Goal: Book appointment/travel/reservation

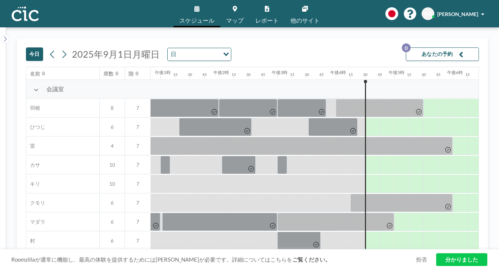
scroll to position [0, 771]
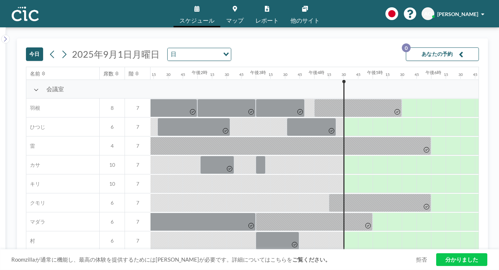
click at [179, 50] on input "オプションを検索" at bounding box center [199, 54] width 40 height 9
click at [168, 50] on input "オプションを検索" at bounding box center [194, 54] width 53 height 9
click at [58, 49] on button at bounding box center [64, 55] width 12 height 12
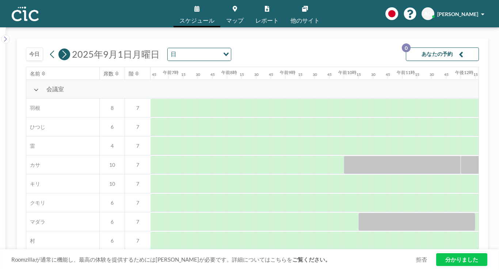
scroll to position [0, 392]
click at [29, 51] on font "今日" at bounding box center [34, 54] width 11 height 6
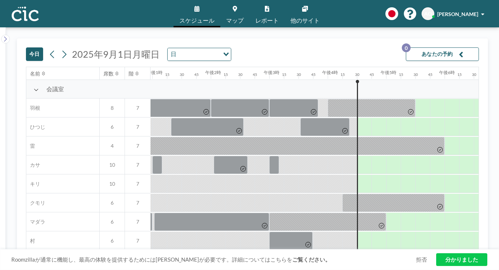
scroll to position [0, 771]
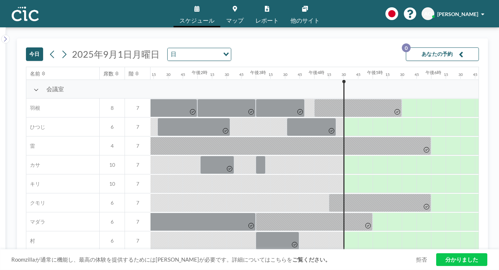
click at [31, 51] on font "今日" at bounding box center [34, 54] width 11 height 6
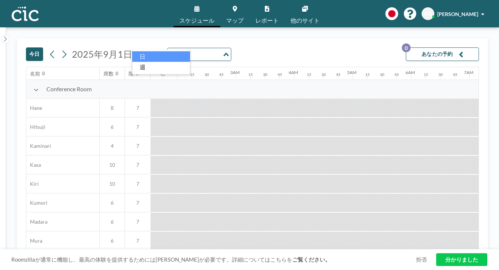
click at [168, 48] on div "日" at bounding box center [195, 53] width 55 height 11
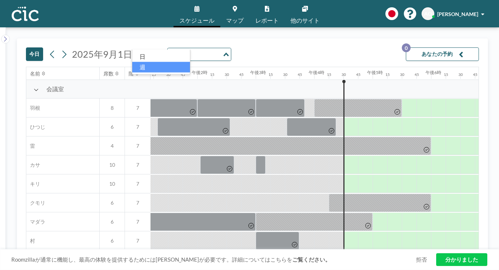
click at [146, 65] on li "週" at bounding box center [161, 67] width 58 height 11
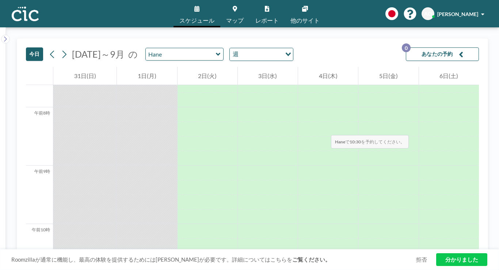
scroll to position [412, 0]
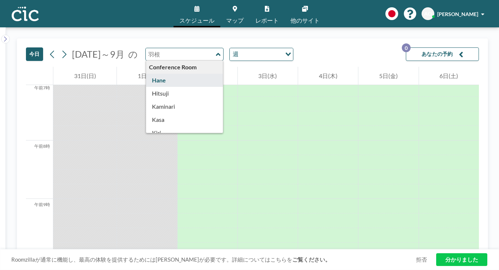
click at [172, 48] on input "text" at bounding box center [181, 54] width 70 height 12
type input "Hane"
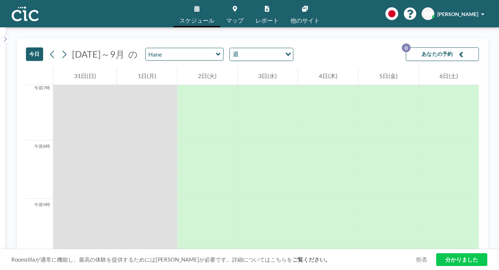
click at [216, 53] on icon at bounding box center [218, 54] width 4 height 3
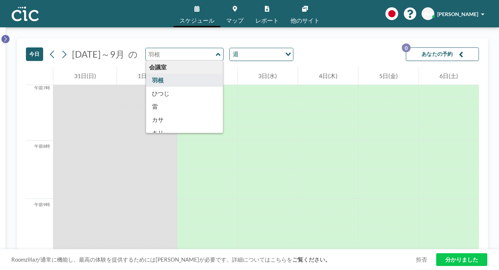
click at [5, 35] on icon at bounding box center [5, 38] width 5 height 7
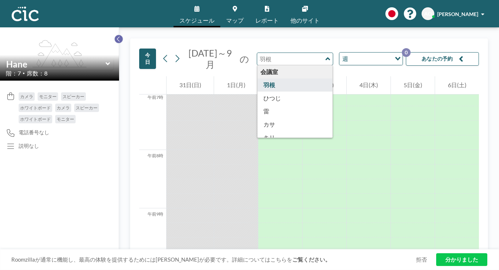
click at [114, 35] on button at bounding box center [118, 39] width 9 height 9
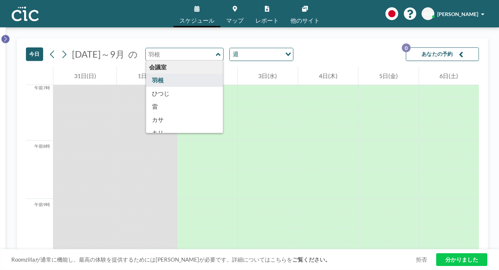
click at [5, 35] on icon at bounding box center [5, 38] width 5 height 7
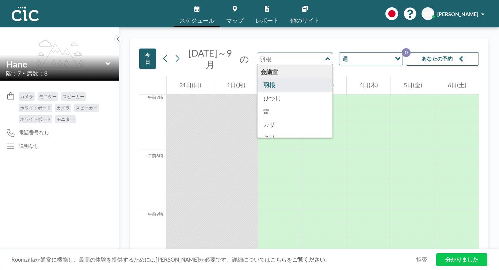
click at [201, 10] on link "スケジュール" at bounding box center [196, 13] width 47 height 27
click at [241, 12] on link "マップ" at bounding box center [234, 13] width 29 height 27
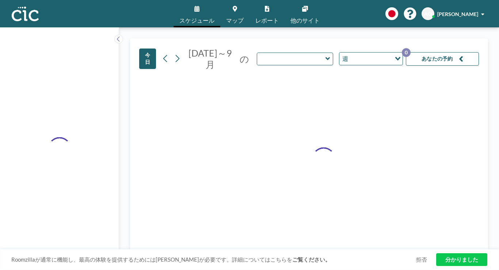
type input "Hane"
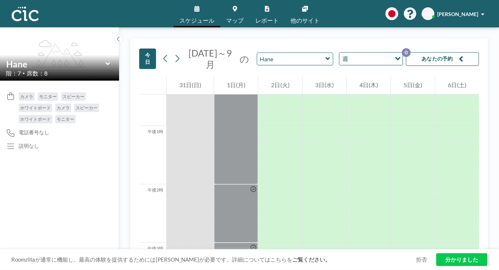
scroll to position [771, 0]
click at [117, 37] on icon at bounding box center [118, 39] width 3 height 5
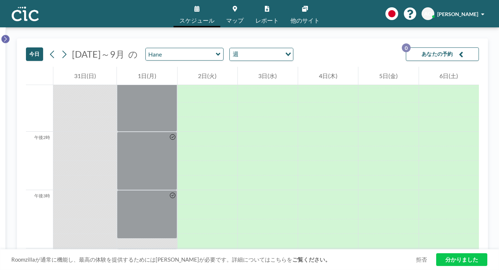
click at [4, 35] on icon at bounding box center [5, 38] width 5 height 7
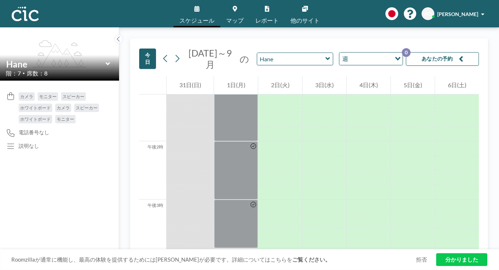
click at [229, 12] on link "マップ" at bounding box center [234, 13] width 29 height 27
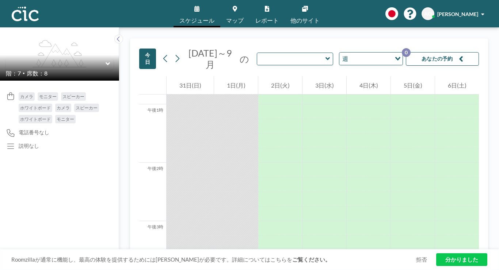
scroll to position [771, 0]
click at [106, 60] on icon at bounding box center [108, 63] width 5 height 7
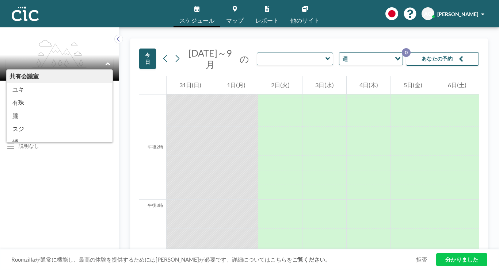
click at [59, 70] on div "共有会議室" at bounding box center [60, 76] width 106 height 13
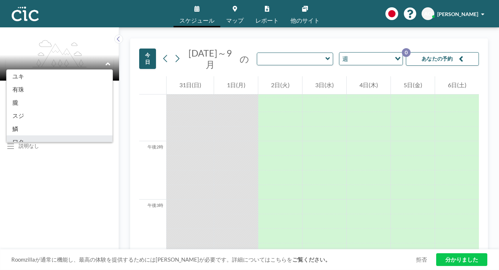
scroll to position [0, 0]
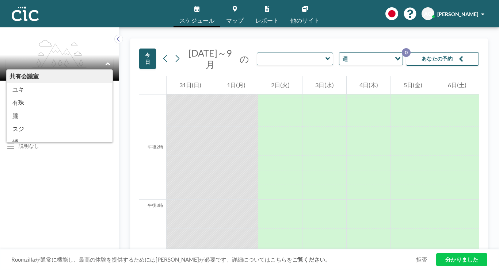
click at [106, 60] on icon at bounding box center [108, 63] width 5 height 7
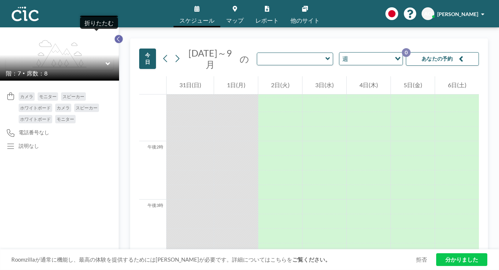
click at [116, 35] on icon at bounding box center [118, 38] width 5 height 7
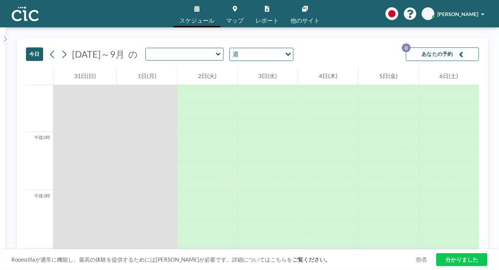
click at [462, 47] on button "あなたの予約 0" at bounding box center [442, 54] width 73 height 14
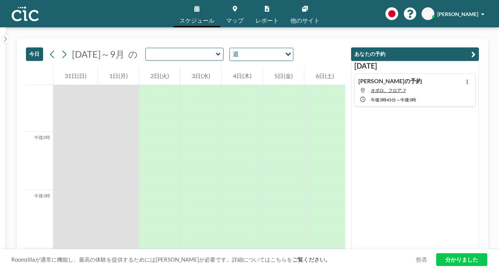
click at [479, 47] on button "あなたの予約" at bounding box center [415, 54] width 128 height 14
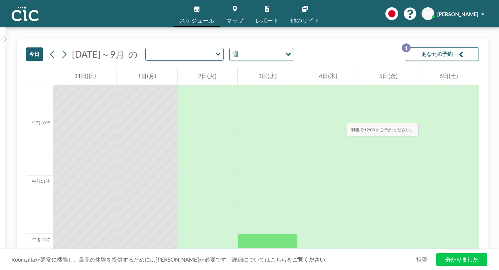
scroll to position [565, 0]
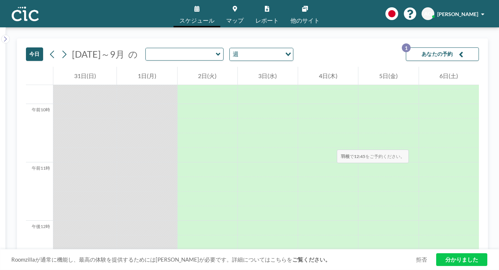
click at [266, 265] on div at bounding box center [268, 272] width 60 height 15
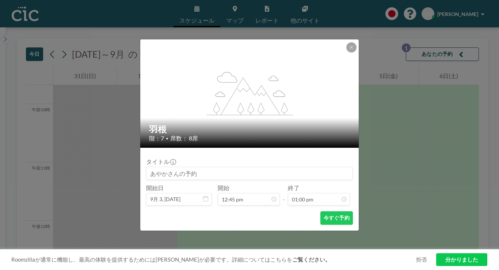
click at [229, 168] on input at bounding box center [249, 173] width 206 height 12
click at [349, 50] on icon at bounding box center [351, 47] width 4 height 4
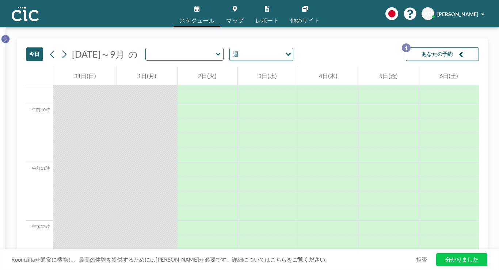
click at [5, 35] on icon at bounding box center [5, 38] width 5 height 7
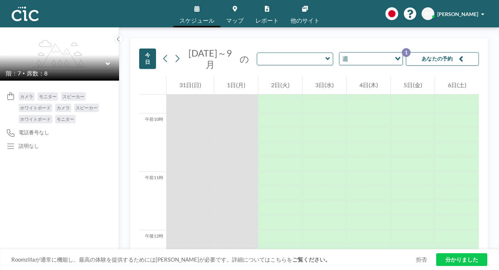
click at [106, 60] on icon at bounding box center [108, 63] width 5 height 7
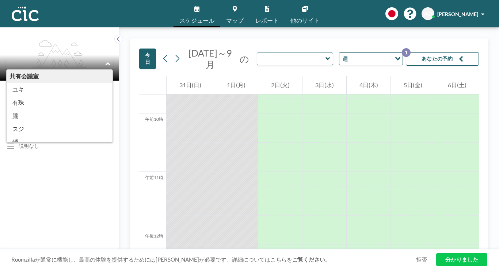
click at [106, 62] on icon at bounding box center [108, 63] width 4 height 3
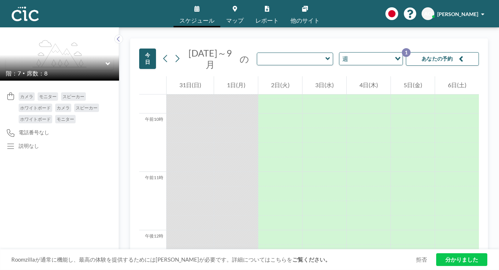
click at [106, 60] on icon at bounding box center [108, 63] width 5 height 7
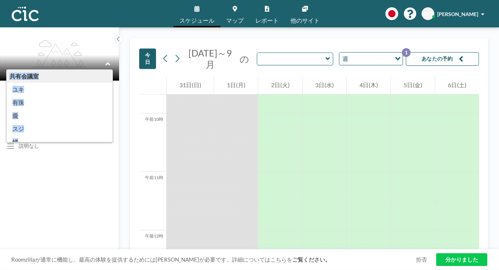
click at [48, 70] on div "共有会議室" at bounding box center [60, 76] width 106 height 13
click at [211, 6] on link "スケジュール" at bounding box center [196, 13] width 47 height 27
click at [237, 9] on icon at bounding box center [235, 9] width 4 height 6
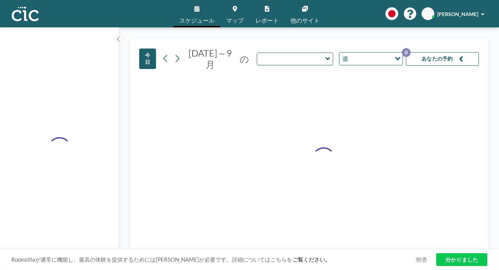
type input "Hane"
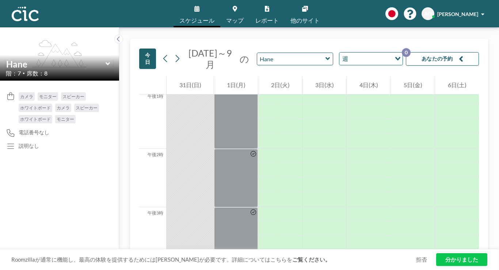
scroll to position [771, 0]
click at [116, 35] on icon at bounding box center [118, 38] width 5 height 7
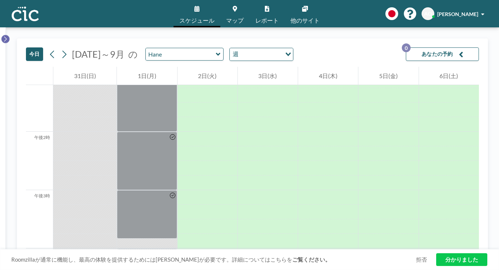
click at [3, 35] on icon at bounding box center [5, 38] width 5 height 7
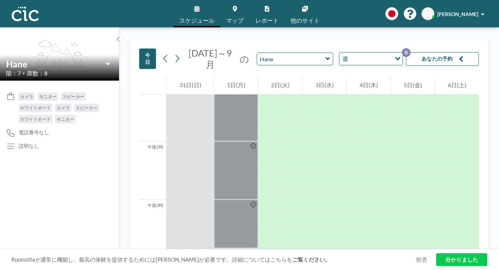
click at [199, 9] on icon at bounding box center [196, 9] width 5 height 6
click at [237, 11] on link "マップ" at bounding box center [234, 13] width 29 height 27
click at [105, 62] on icon at bounding box center [107, 63] width 4 height 3
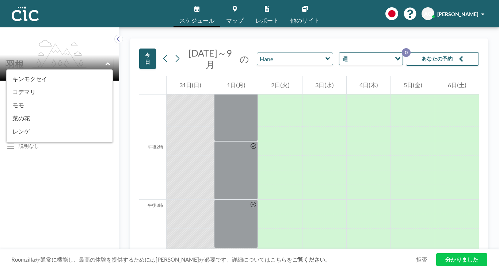
scroll to position [312, 0]
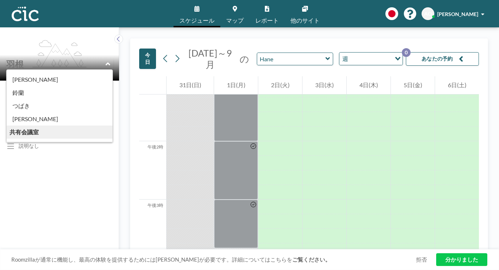
type input "Suji"
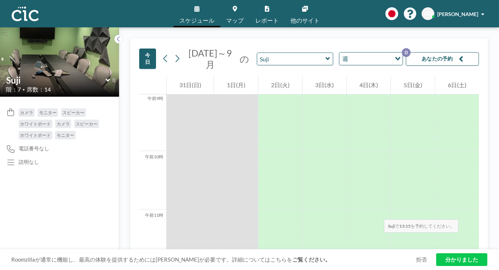
scroll to position [528, 0]
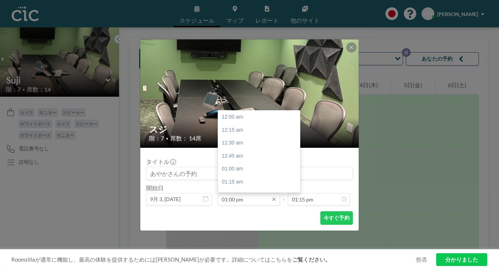
scroll to position [606, 0]
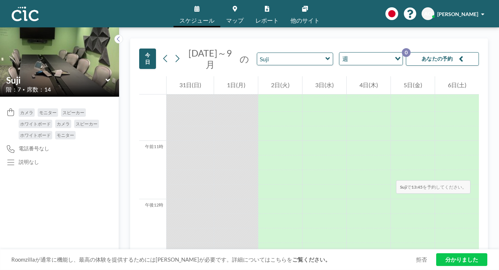
scroll to position [546, 0]
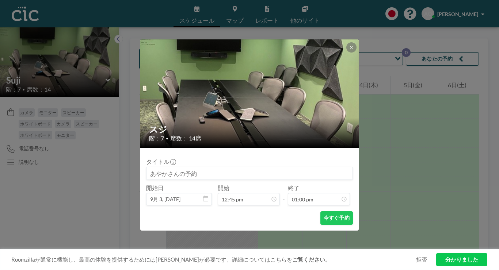
scroll to position [0, 0]
click at [349, 50] on icon at bounding box center [351, 47] width 4 height 4
